Goal: Task Accomplishment & Management: Manage account settings

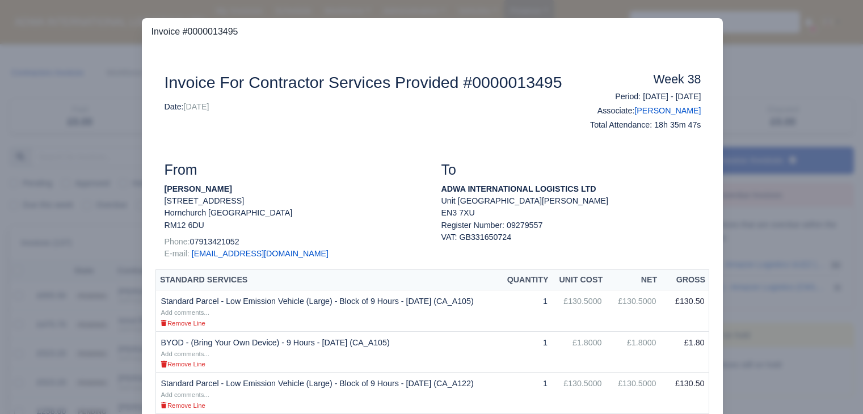
select select "25"
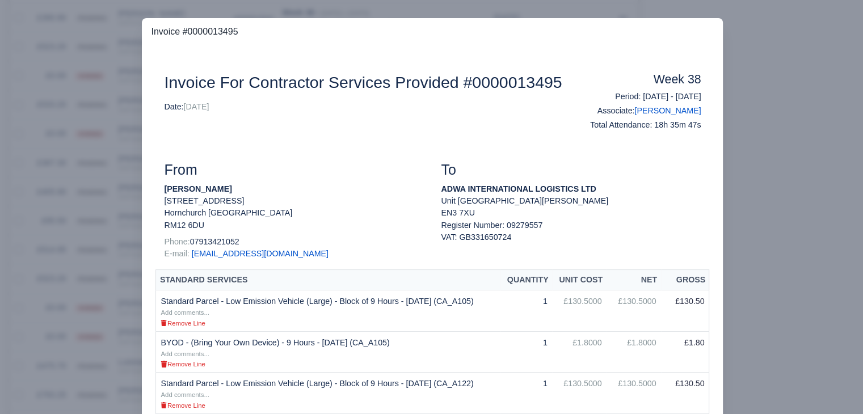
scroll to position [326, 0]
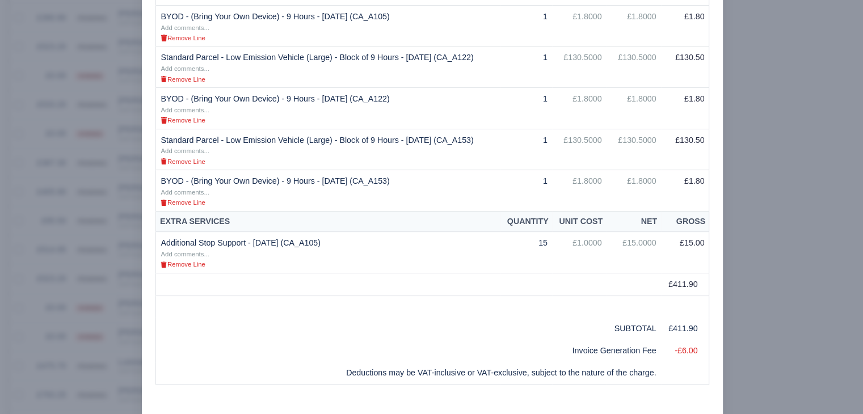
click at [759, 186] on div at bounding box center [431, 207] width 863 height 414
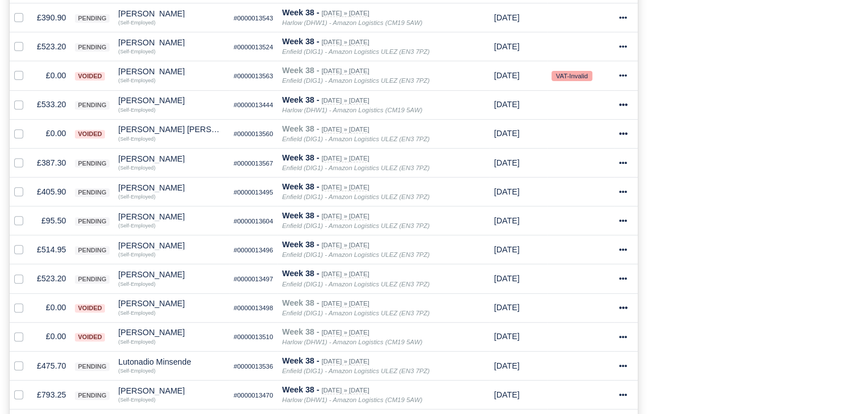
click at [734, 92] on div "Process Invoices 2 Depots with overdue Invoices You have 18 invoices that are o…" at bounding box center [755, 147] width 216 height 904
click at [54, 166] on td "£387.30" at bounding box center [51, 162] width 38 height 29
click at [57, 159] on td "£387.30" at bounding box center [51, 162] width 38 height 29
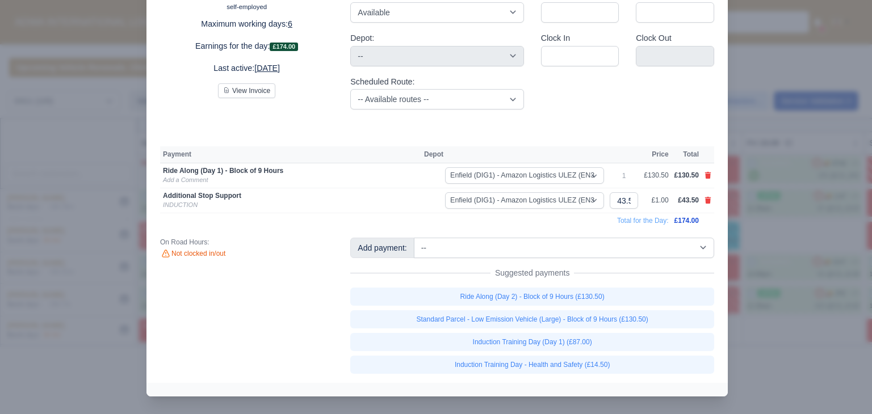
scroll to position [80, 0]
click at [809, 236] on div at bounding box center [436, 207] width 872 height 414
